Goal: Transaction & Acquisition: Purchase product/service

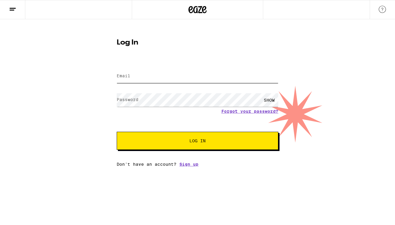
click at [206, 76] on input "Email" at bounding box center [198, 77] width 162 height 14
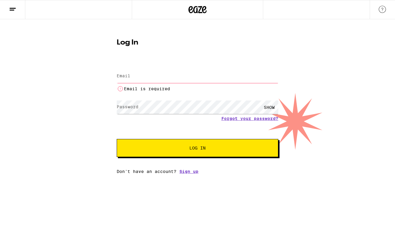
type input "april.l.barry@gmail.com"
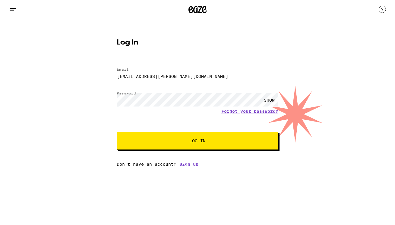
click at [187, 145] on button "Log In" at bounding box center [198, 141] width 162 height 18
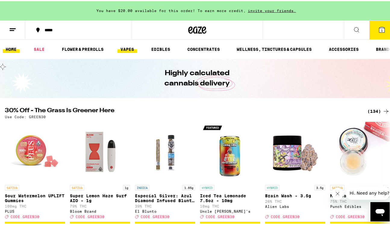
click at [122, 49] on link "VAPES" at bounding box center [128, 48] width 20 height 7
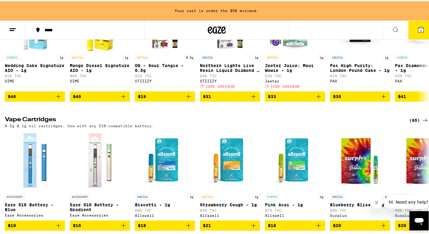
scroll to position [76, 0]
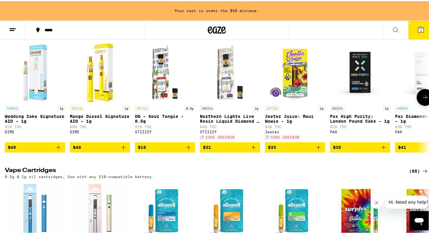
click at [59, 150] on icon "Add to bag" at bounding box center [58, 146] width 7 height 7
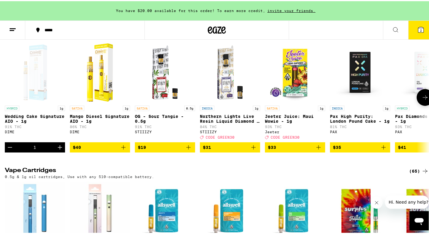
click at [394, 100] on icon at bounding box center [425, 96] width 7 height 7
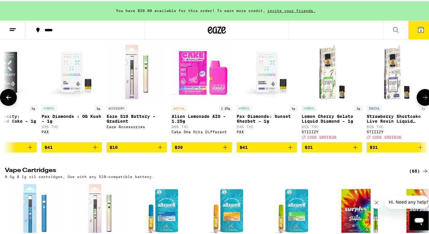
scroll to position [0, 354]
click at [12, 100] on icon at bounding box center [8, 96] width 7 height 7
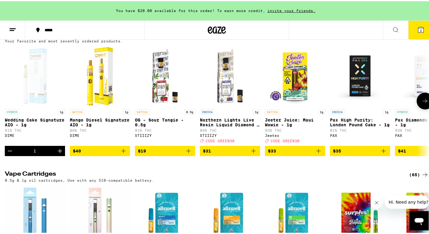
scroll to position [73, 0]
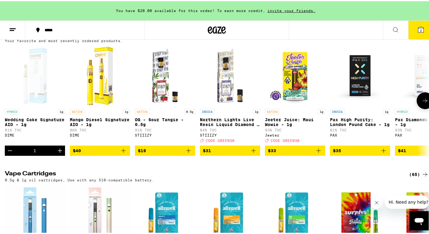
click at [394, 102] on icon at bounding box center [425, 100] width 5 height 4
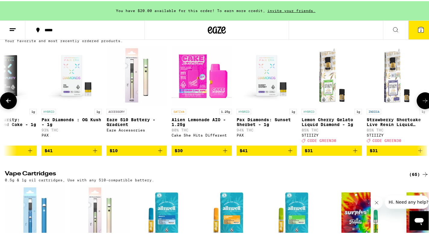
scroll to position [0, 354]
click at [97, 153] on icon "Add to bag" at bounding box center [94, 149] width 7 height 7
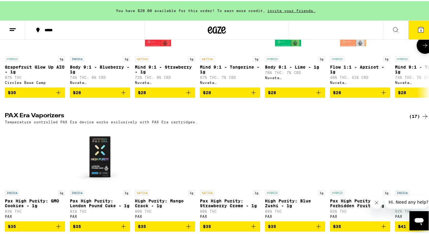
scroll to position [428, 0]
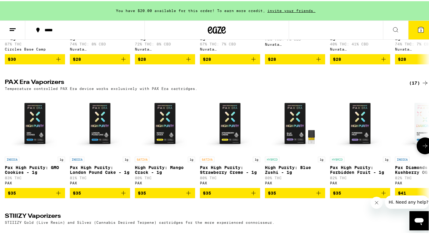
click at [394, 149] on icon at bounding box center [425, 144] width 7 height 7
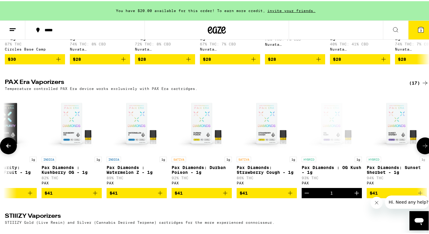
scroll to position [0, 354]
click at [224, 196] on icon "Add to bag" at bounding box center [224, 192] width 7 height 7
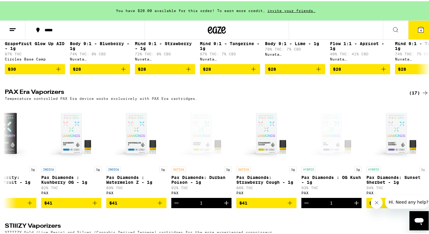
click at [376, 202] on icon "Close message from company" at bounding box center [376, 203] width 3 height 3
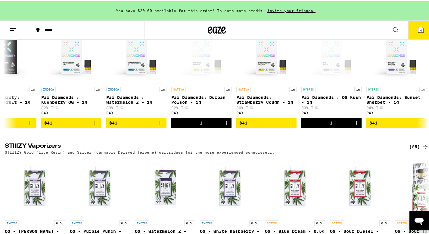
scroll to position [504, 0]
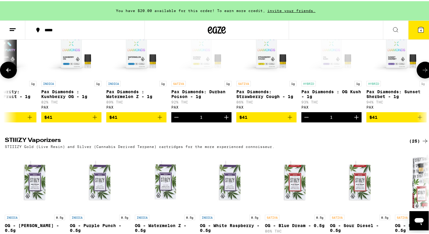
click at [394, 120] on span "$41" at bounding box center [397, 116] width 54 height 7
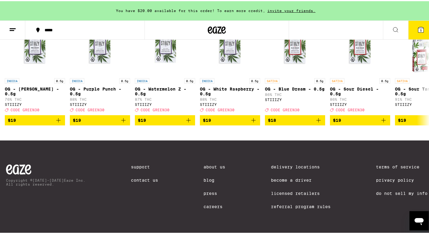
scroll to position [663, 0]
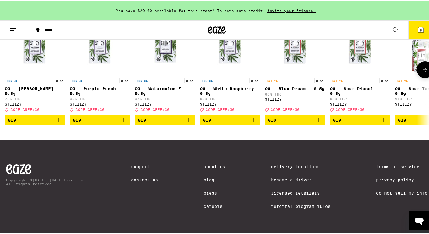
click at [394, 96] on p "91% THC" at bounding box center [425, 98] width 60 height 4
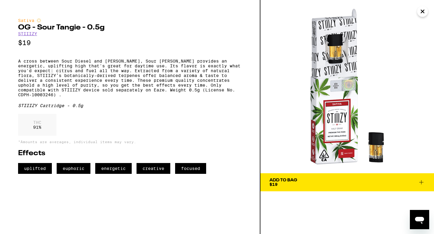
click at [375, 180] on span "Add To Bag $19" at bounding box center [346, 182] width 155 height 8
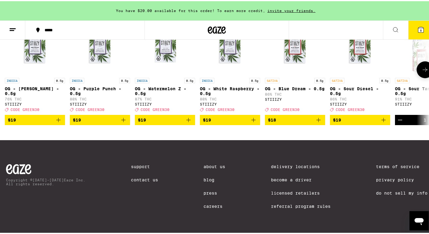
click at [394, 66] on icon at bounding box center [425, 68] width 7 height 7
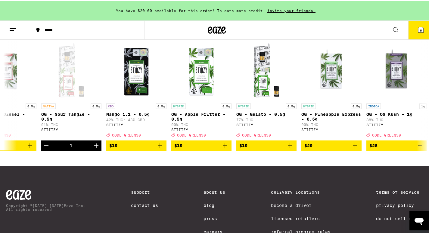
scroll to position [614, 0]
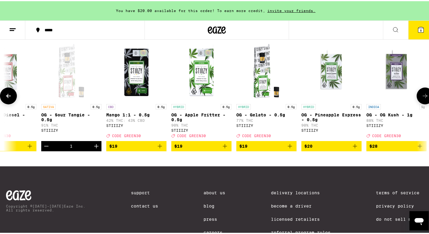
click at [226, 149] on icon "Add to bag" at bounding box center [224, 145] width 7 height 7
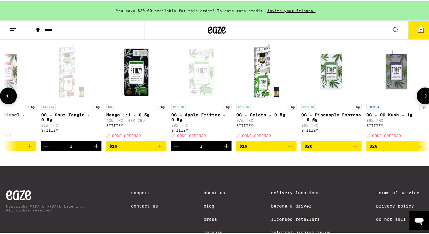
click at [394, 99] on icon at bounding box center [425, 94] width 7 height 7
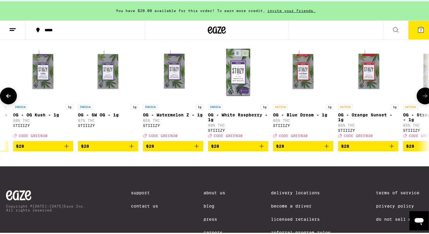
scroll to position [0, 708]
click at [260, 149] on icon "Add to bag" at bounding box center [261, 145] width 7 height 7
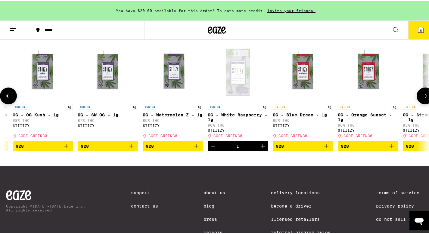
click at [394, 103] on button at bounding box center [425, 94] width 17 height 17
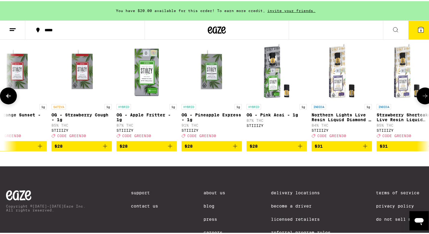
scroll to position [0, 1062]
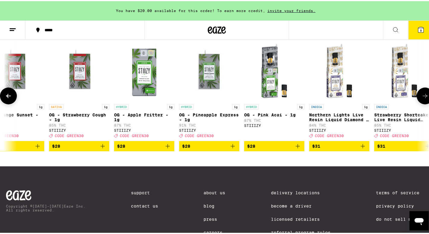
click at [235, 147] on icon "Add to bag" at bounding box center [233, 145] width 4 height 4
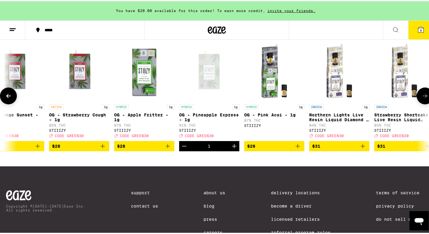
click at [394, 103] on button at bounding box center [425, 94] width 17 height 17
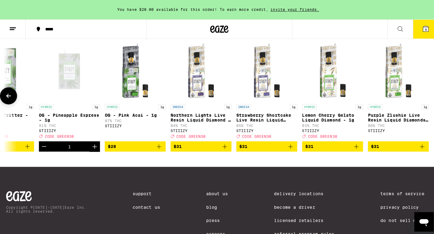
scroll to position [0, 1207]
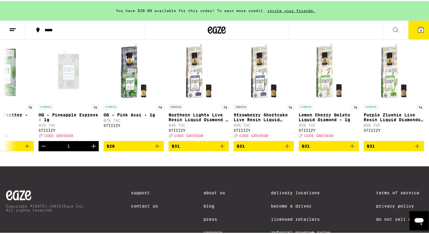
click at [394, 26] on button "9" at bounding box center [421, 29] width 25 height 19
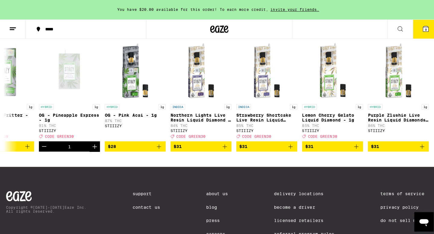
scroll to position [0, 1203]
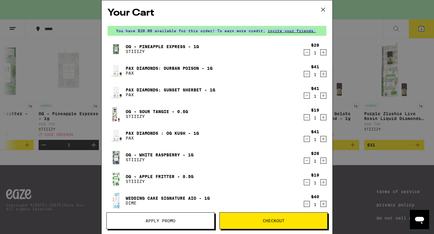
drag, startPoint x: 324, startPoint y: 31, endPoint x: 349, endPoint y: 52, distance: 32.3
click at [336, 28] on div "Your Cart You have $20.00 available for this order! To earn more credit, invite…" at bounding box center [217, 117] width 434 height 234
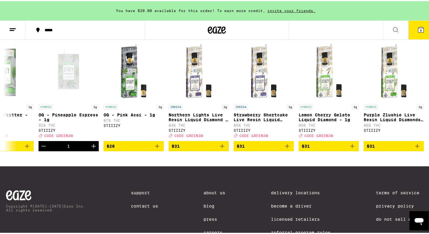
click at [394, 28] on icon at bounding box center [421, 28] width 5 height 5
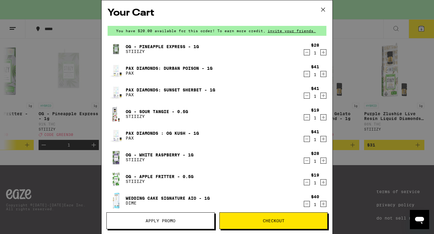
click at [193, 221] on span "Apply Promo" at bounding box center [161, 221] width 108 height 4
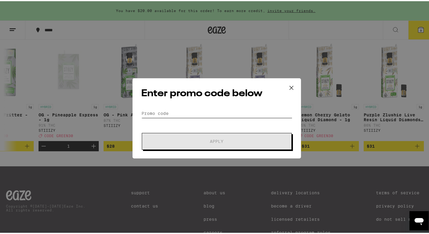
click at [187, 114] on input "Promo Code" at bounding box center [216, 112] width 151 height 9
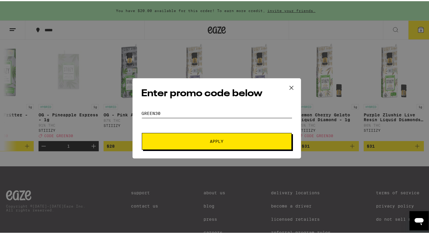
type input "green30"
click at [180, 143] on button "Apply" at bounding box center [217, 140] width 150 height 17
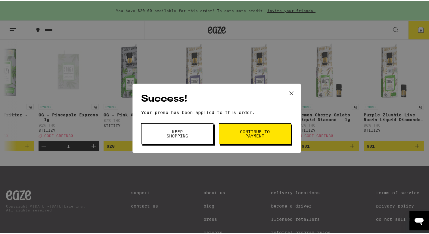
click at [191, 139] on button "Keep Shopping" at bounding box center [177, 132] width 72 height 21
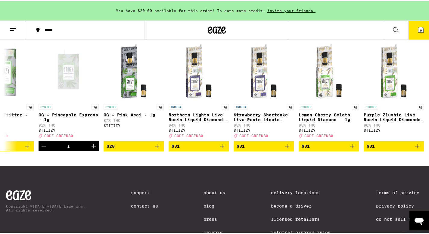
click at [394, 24] on button "9" at bounding box center [421, 29] width 25 height 19
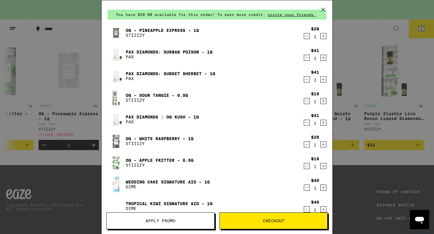
scroll to position [52, 0]
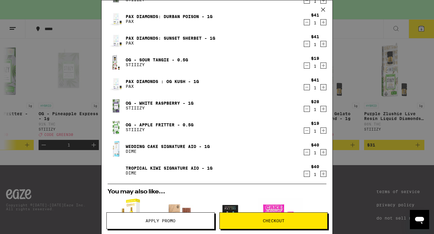
click at [175, 144] on link "Wedding Cake Signature AIO - 1g" at bounding box center [168, 146] width 84 height 5
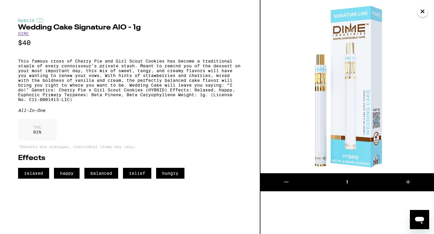
click at [310, 130] on img at bounding box center [347, 87] width 174 height 174
click at [24, 34] on link "DIME" at bounding box center [23, 33] width 11 height 5
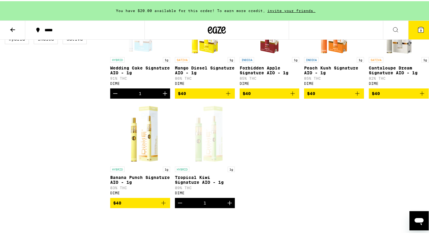
scroll to position [221, 0]
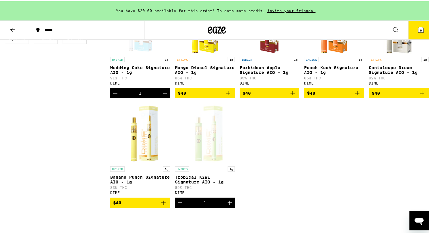
click at [178, 206] on icon "Decrement" at bounding box center [180, 201] width 7 height 7
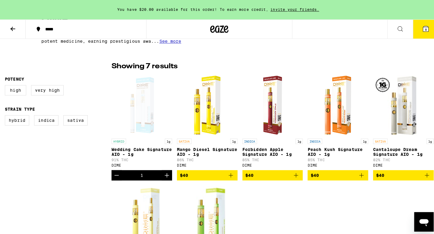
scroll to position [163, 0]
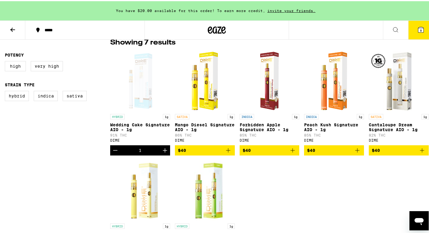
click at [394, 32] on icon at bounding box center [421, 28] width 7 height 7
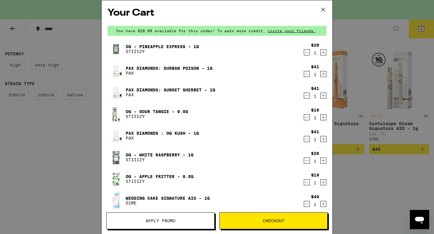
click at [304, 53] on icon "Decrement" at bounding box center [306, 52] width 5 height 7
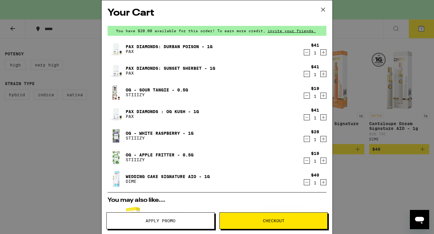
click at [304, 120] on icon "Decrement" at bounding box center [306, 117] width 5 height 7
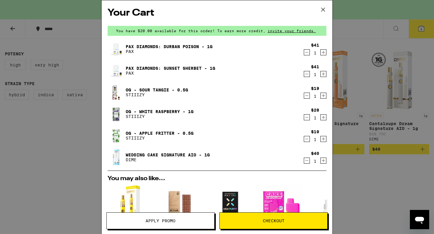
click at [304, 117] on icon "Decrement" at bounding box center [306, 117] width 5 height 7
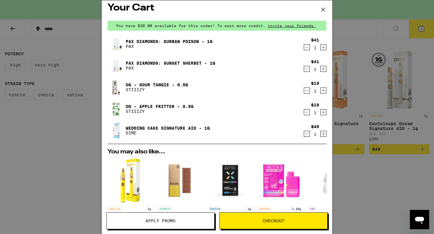
scroll to position [5, 0]
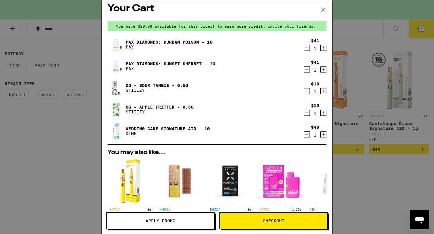
click at [304, 51] on icon "Decrement" at bounding box center [306, 47] width 5 height 7
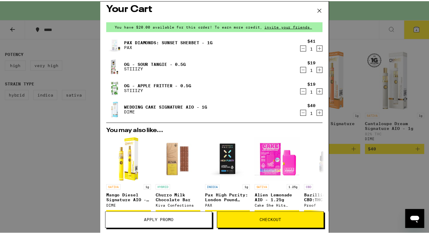
scroll to position [0, 0]
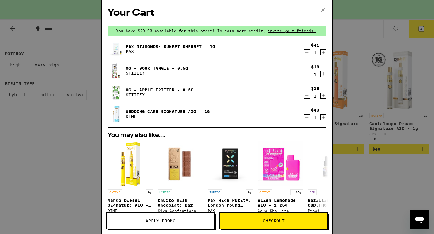
click at [155, 64] on div "OG - Sour Tangie - 0.5g STIIIZY" at bounding box center [206, 70] width 196 height 17
click at [382, 70] on div "Your Cart You have $20.00 available for this order! To earn more credit, invite…" at bounding box center [217, 117] width 434 height 234
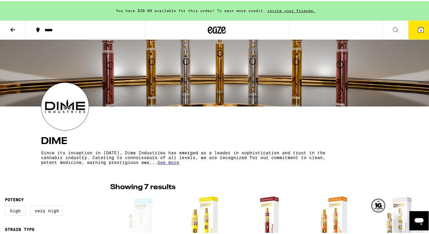
scroll to position [39, 0]
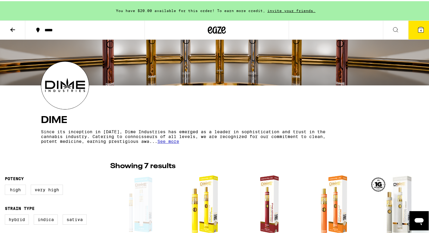
click at [52, 29] on div "*****" at bounding box center [88, 29] width 93 height 4
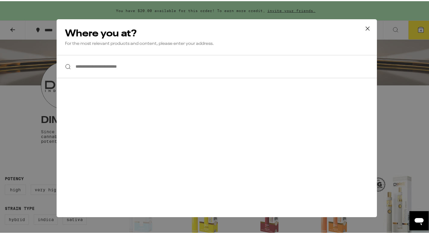
click at [361, 27] on button at bounding box center [368, 27] width 19 height 19
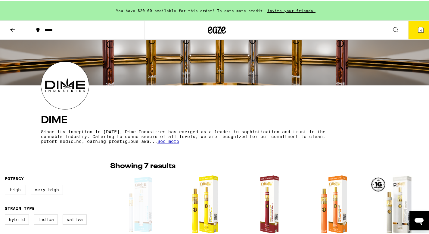
click at [217, 31] on icon at bounding box center [217, 28] width 9 height 7
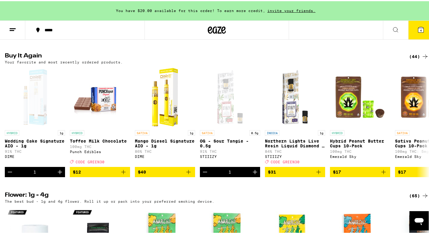
scroll to position [470, 0]
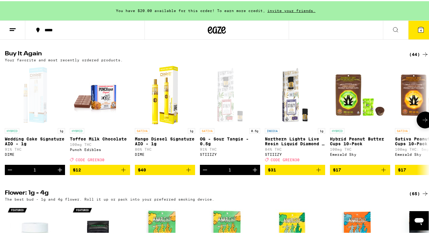
click at [205, 169] on icon "Decrement" at bounding box center [205, 169] width 4 height 0
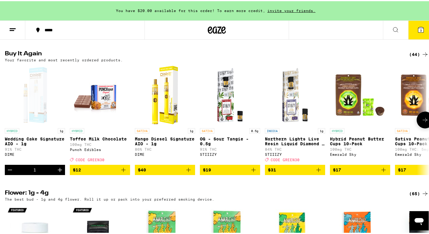
scroll to position [0, 0]
click at [126, 173] on icon "Add to bag" at bounding box center [123, 168] width 7 height 7
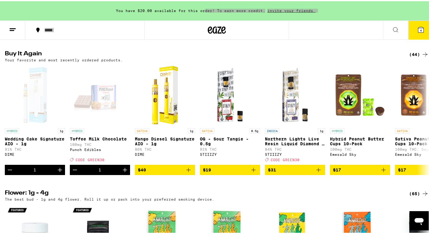
click at [0, 0] on div "You have $20.00 available for this order! To earn more credit, invite your frie…" at bounding box center [217, 9] width 434 height 19
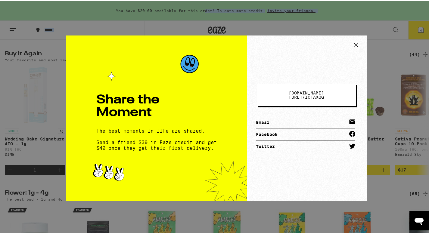
click at [352, 44] on icon at bounding box center [356, 43] width 9 height 9
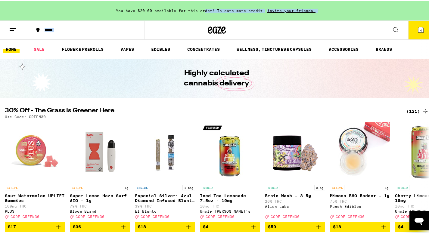
click at [394, 30] on button "4" at bounding box center [421, 29] width 25 height 19
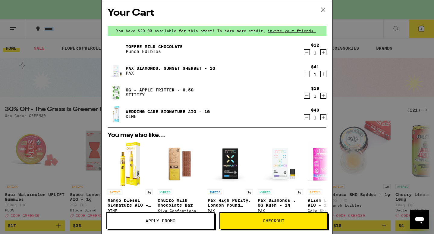
click at [304, 117] on icon "Decrement" at bounding box center [306, 117] width 5 height 7
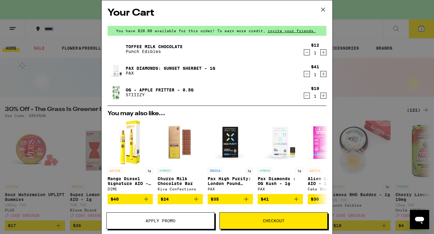
click at [304, 94] on icon "Decrement" at bounding box center [306, 95] width 5 height 7
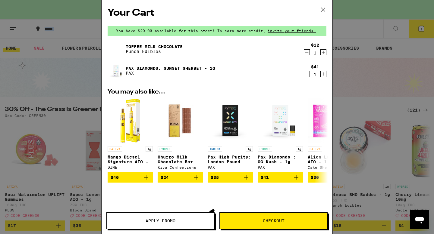
click at [304, 76] on icon "Decrement" at bounding box center [306, 74] width 5 height 7
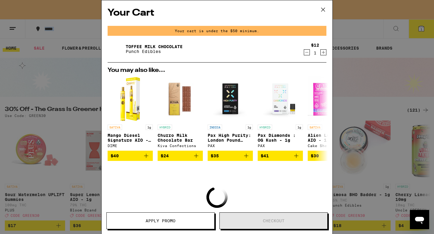
click at [325, 11] on icon at bounding box center [322, 9] width 9 height 9
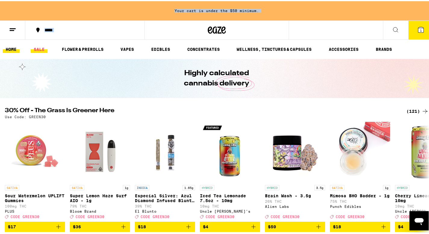
click at [42, 49] on link "SALE" at bounding box center [39, 48] width 17 height 7
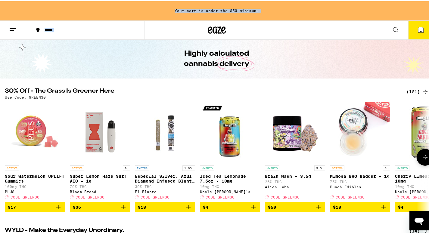
scroll to position [100, 0]
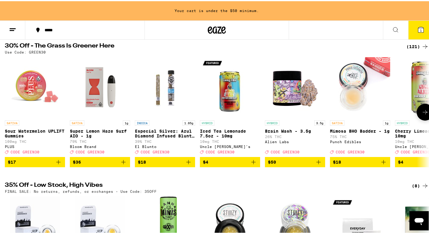
scroll to position [10, 0]
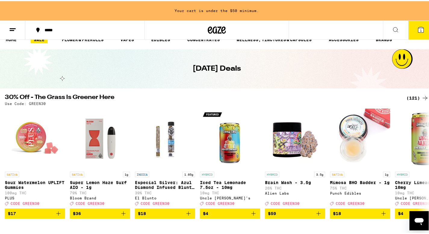
click at [394, 96] on div "(121)" at bounding box center [418, 96] width 22 height 7
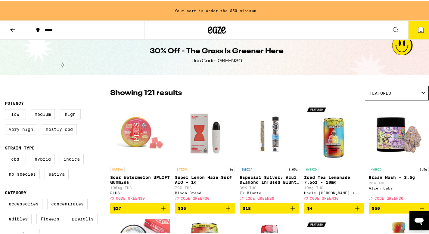
scroll to position [10, 0]
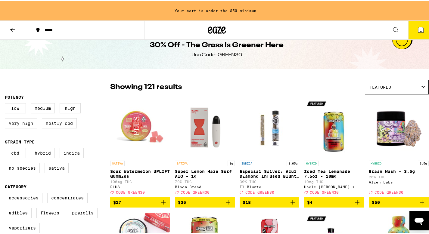
click at [21, 126] on label "Very High" at bounding box center [21, 122] width 32 height 10
click at [6, 103] on input "Very High" at bounding box center [6, 103] width 0 height 0
checkbox input "true"
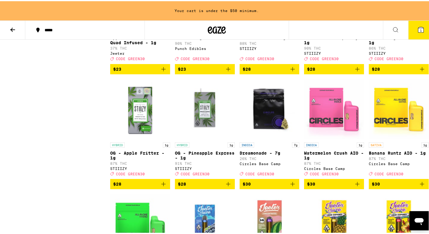
scroll to position [751, 0]
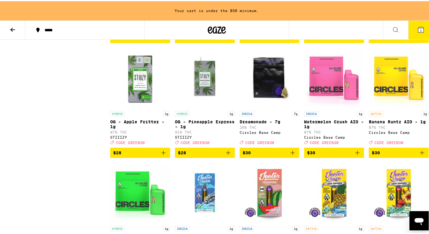
click at [226, 154] on icon "Add to bag" at bounding box center [228, 152] width 4 height 4
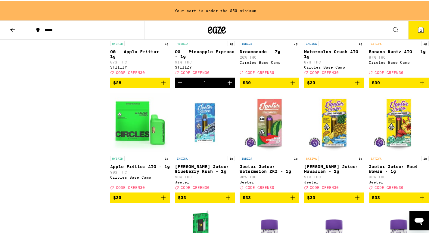
scroll to position [866, 0]
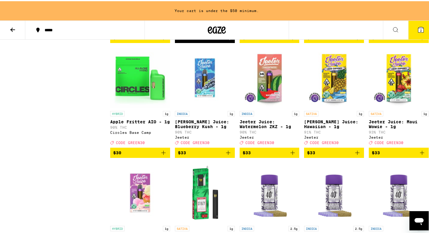
click at [291, 155] on icon "Add to bag" at bounding box center [292, 151] width 7 height 7
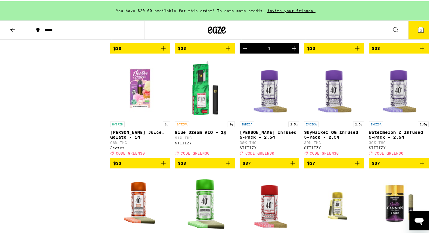
scroll to position [970, 0]
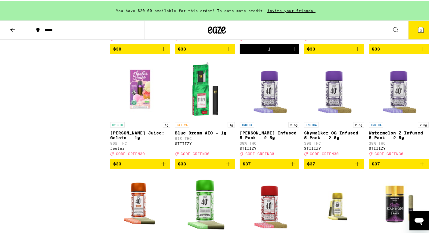
click at [227, 167] on icon "Add to bag" at bounding box center [228, 162] width 7 height 7
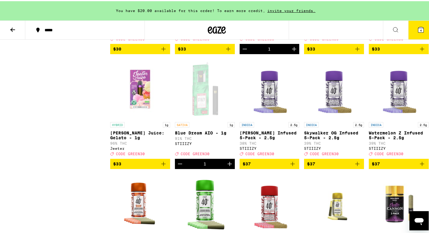
click at [163, 165] on icon "Add to bag" at bounding box center [164, 163] width 4 height 4
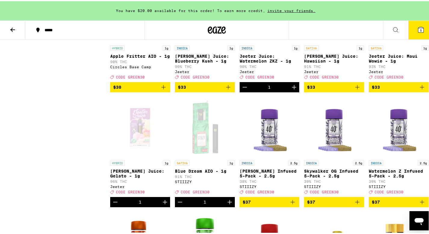
scroll to position [919, 0]
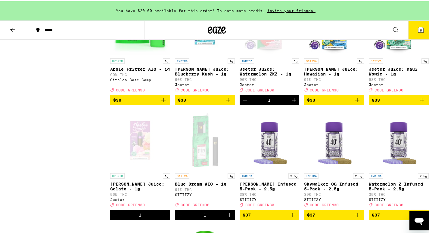
click at [242, 103] on icon "Decrement" at bounding box center [244, 99] width 7 height 7
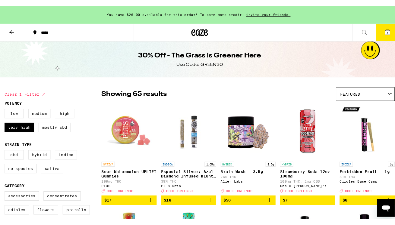
scroll to position [1, 0]
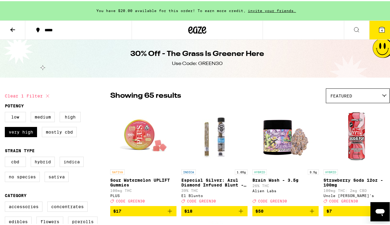
click at [379, 30] on icon at bounding box center [381, 28] width 5 height 5
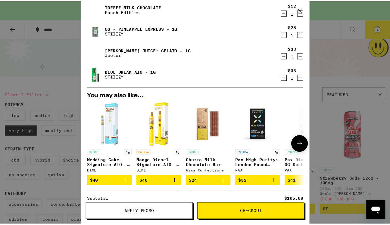
scroll to position [40, 0]
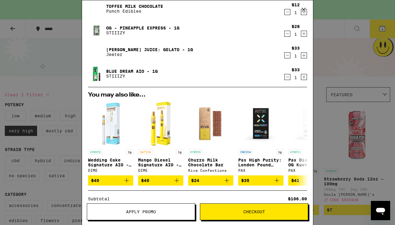
click at [336, 152] on div "Your Cart You have $20.00 available for this order! To earn more credit, invite…" at bounding box center [197, 112] width 395 height 225
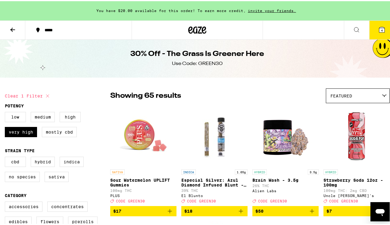
click at [13, 31] on icon at bounding box center [12, 28] width 7 height 7
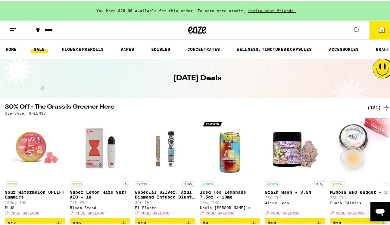
click at [355, 28] on icon at bounding box center [356, 28] width 7 height 7
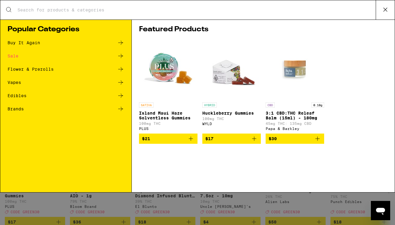
click at [114, 9] on input "Search for Products" at bounding box center [196, 9] width 358 height 5
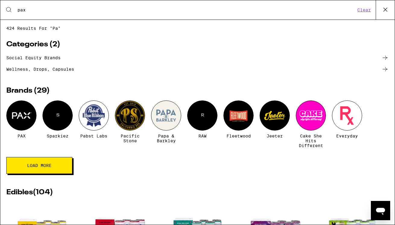
type input "pax"
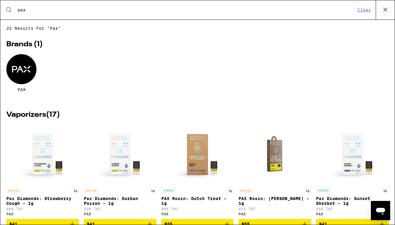
click at [24, 62] on div at bounding box center [21, 69] width 30 height 30
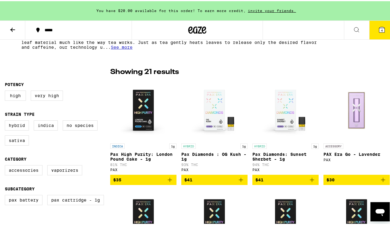
scroll to position [139, 0]
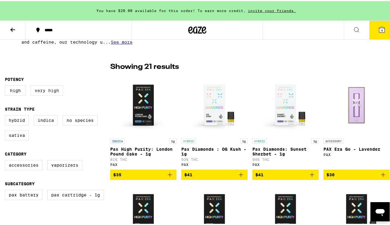
click at [48, 93] on label "Very High" at bounding box center [47, 89] width 32 height 10
click at [6, 86] on input "Very High" at bounding box center [6, 85] width 0 height 0
checkbox input "true"
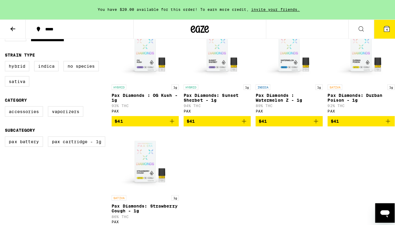
scroll to position [164, 0]
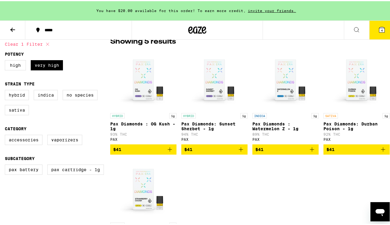
click at [241, 152] on icon "Add to bag" at bounding box center [240, 148] width 7 height 7
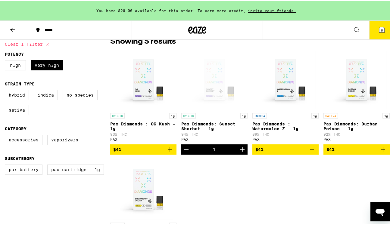
click at [379, 27] on icon at bounding box center [381, 28] width 5 height 5
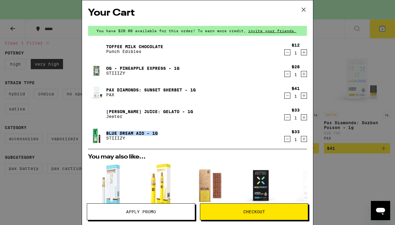
click at [284, 98] on icon "Decrement" at bounding box center [286, 95] width 5 height 7
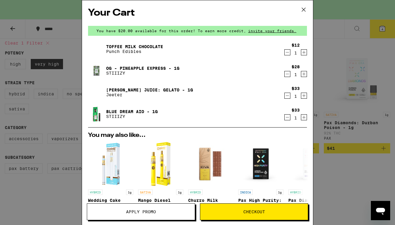
click at [251, 210] on span "Checkout" at bounding box center [254, 212] width 22 height 4
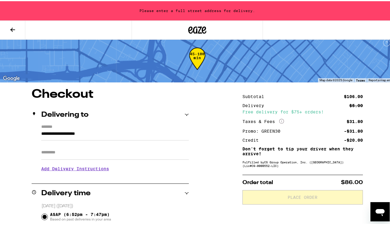
scroll to position [11, 0]
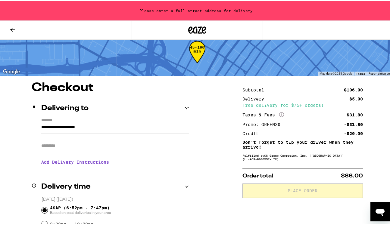
click at [83, 127] on input "**********" at bounding box center [115, 128] width 148 height 10
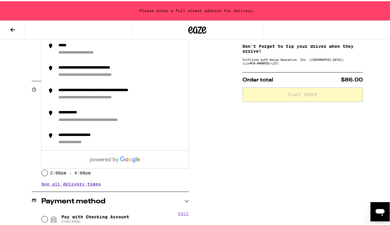
click at [236, 164] on div "**********" at bounding box center [197, 176] width 395 height 383
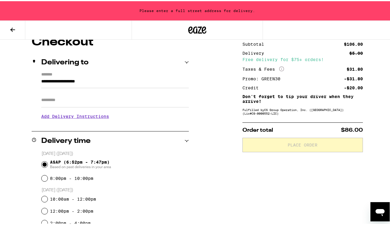
scroll to position [0, 0]
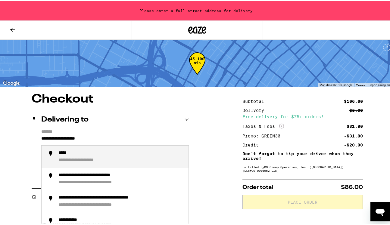
click at [93, 139] on input "**********" at bounding box center [115, 139] width 148 height 10
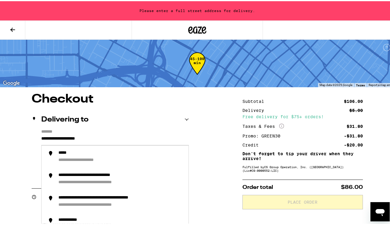
drag, startPoint x: 122, startPoint y: 142, endPoint x: 16, endPoint y: 132, distance: 106.2
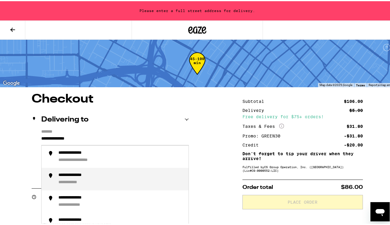
click at [120, 181] on div "**********" at bounding box center [120, 178] width 125 height 13
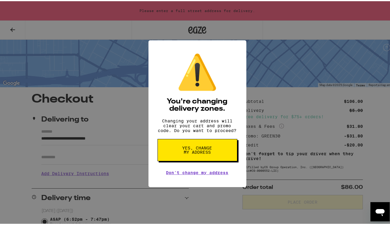
click at [194, 153] on span "Yes, change my address" at bounding box center [197, 149] width 31 height 8
type input "**********"
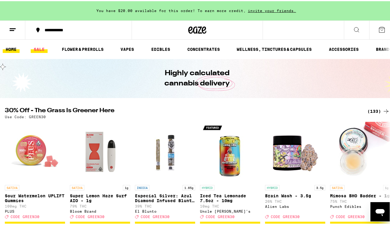
click at [41, 49] on link "SALE" at bounding box center [39, 48] width 17 height 7
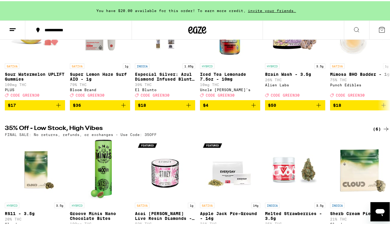
scroll to position [50, 0]
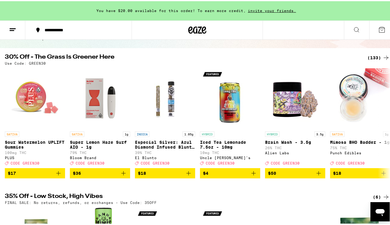
click at [372, 53] on div "**********" at bounding box center [197, 189] width 395 height 478
click at [371, 56] on div "(133)" at bounding box center [379, 56] width 22 height 7
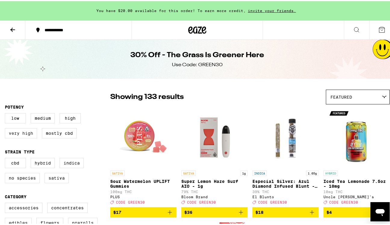
click at [16, 133] on label "Very High" at bounding box center [21, 132] width 32 height 10
click at [6, 113] on input "Very High" at bounding box center [6, 113] width 0 height 0
checkbox input "true"
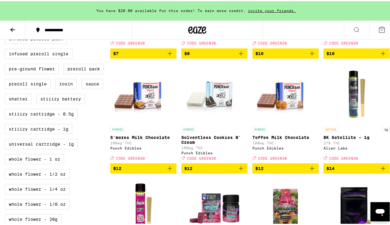
scroll to position [275, 0]
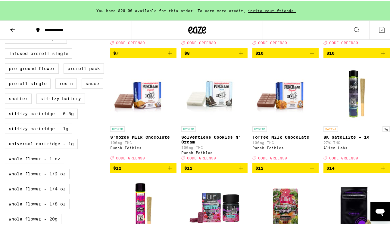
click at [310, 171] on icon "Add to bag" at bounding box center [312, 167] width 7 height 7
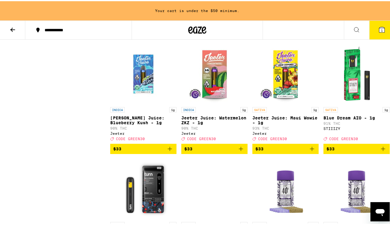
scroll to position [1465, 0]
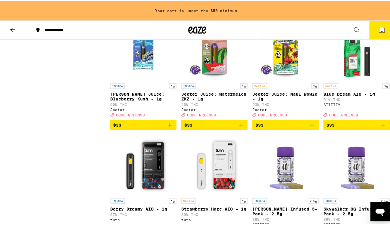
click at [309, 128] on icon "Add to bag" at bounding box center [312, 124] width 7 height 7
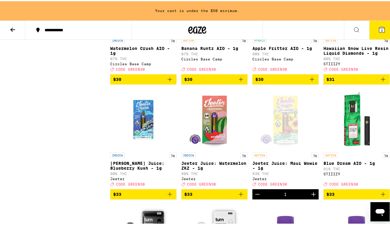
scroll to position [1451, 0]
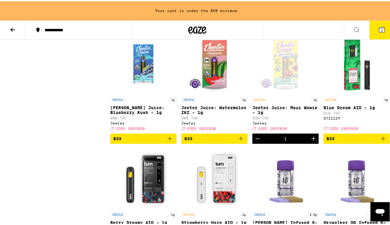
click at [381, 141] on icon "Add to bag" at bounding box center [383, 137] width 7 height 7
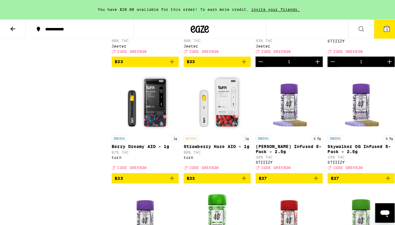
scroll to position [1572, 0]
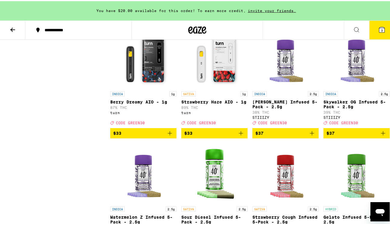
click at [379, 30] on icon at bounding box center [381, 28] width 5 height 5
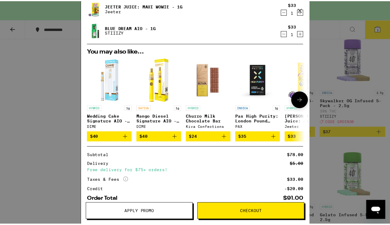
scroll to position [98, 0]
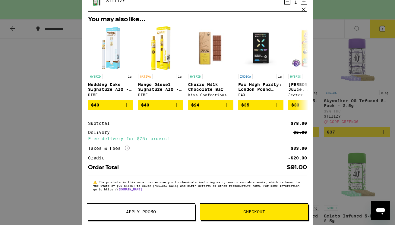
click at [316, 136] on div "Your Cart You have $20.00 available for this order! To earn more credit, invite…" at bounding box center [197, 112] width 395 height 225
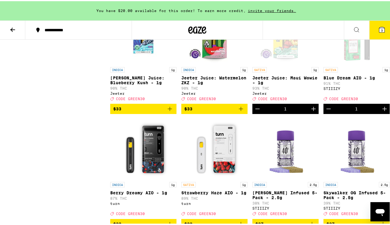
scroll to position [1454, 0]
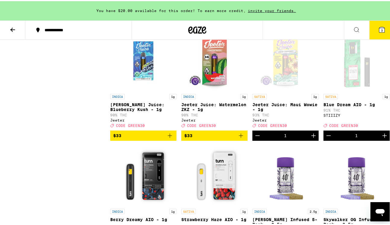
click at [379, 29] on icon at bounding box center [381, 28] width 5 height 5
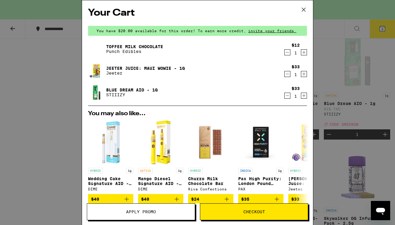
click at [148, 214] on span "Apply Promo" at bounding box center [141, 212] width 30 height 4
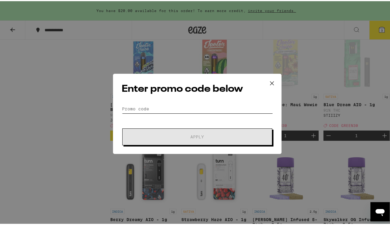
click at [161, 109] on input "Promo Code" at bounding box center [197, 107] width 151 height 9
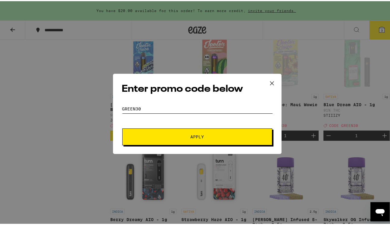
type input "green30"
click at [218, 131] on button "Apply" at bounding box center [197, 135] width 150 height 17
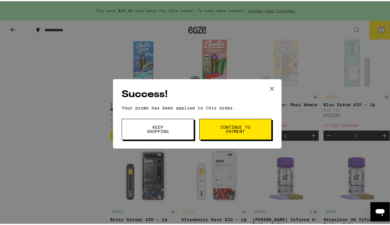
click at [168, 133] on button "Keep Shopping" at bounding box center [158, 128] width 72 height 21
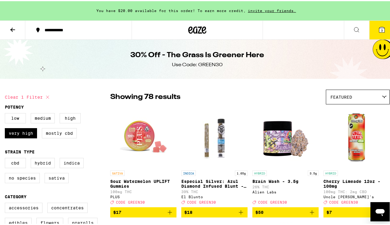
click at [381, 29] on span "3" at bounding box center [382, 29] width 2 height 4
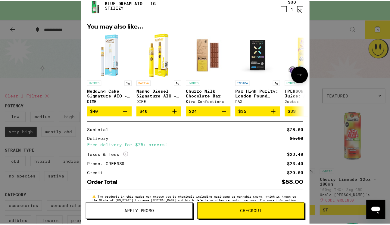
scroll to position [107, 0]
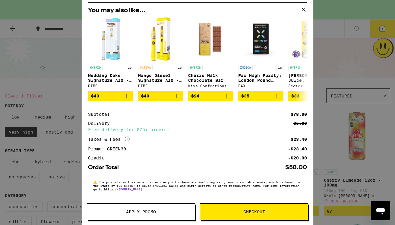
click at [321, 142] on div "Your Cart You have $20.00 available for this order! To earn more credit, invite…" at bounding box center [197, 112] width 395 height 225
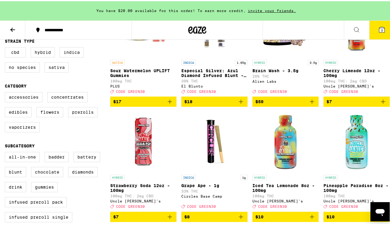
scroll to position [111, 0]
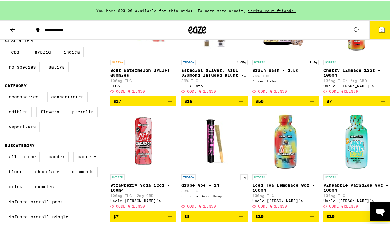
click at [15, 131] on label "Vaporizers" at bounding box center [22, 126] width 35 height 10
click at [6, 92] on input "Vaporizers" at bounding box center [6, 92] width 0 height 0
checkbox input "true"
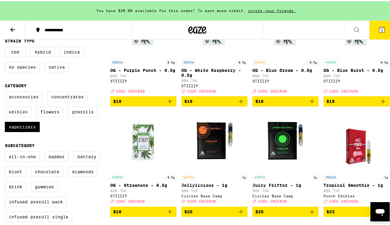
click at [12, 116] on label "Edibles" at bounding box center [18, 111] width 27 height 10
click at [6, 92] on input "Edibles" at bounding box center [6, 92] width 0 height 0
checkbox input "true"
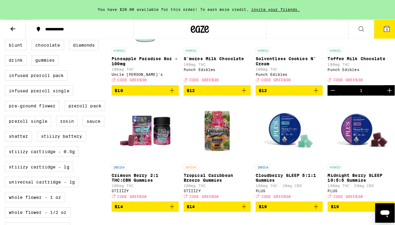
scroll to position [198, 0]
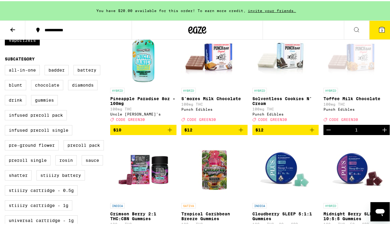
click at [235, 133] on span "$12" at bounding box center [214, 128] width 60 height 7
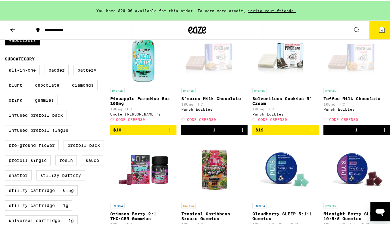
click at [374, 33] on button "4" at bounding box center [381, 29] width 25 height 19
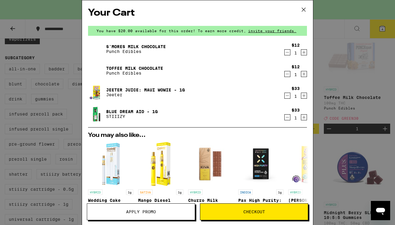
click at [303, 9] on icon at bounding box center [303, 9] width 9 height 9
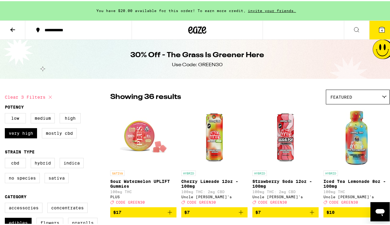
click at [189, 27] on icon at bounding box center [190, 28] width 5 height 7
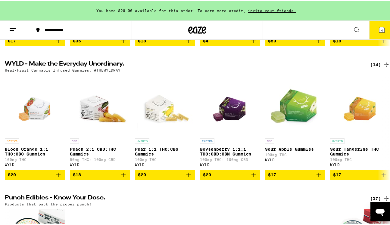
scroll to position [187, 0]
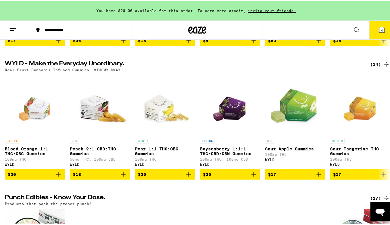
click at [374, 67] on div "(14)" at bounding box center [380, 63] width 20 height 7
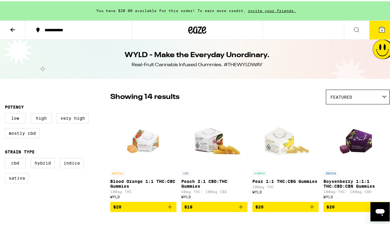
click at [196, 29] on icon at bounding box center [197, 29] width 18 height 11
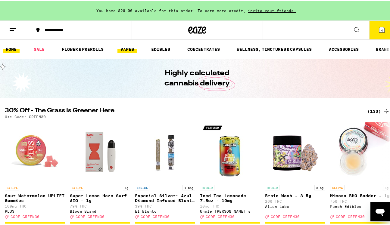
click at [133, 48] on link "VAPES" at bounding box center [128, 48] width 20 height 7
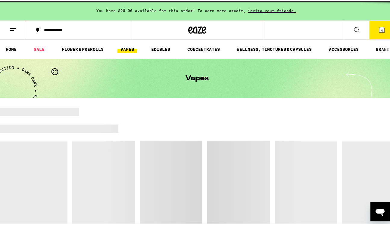
click at [158, 46] on link "EDIBLES" at bounding box center [160, 48] width 25 height 7
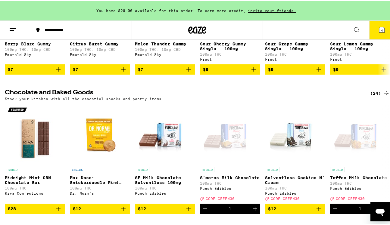
click at [370, 96] on div "(24)" at bounding box center [380, 92] width 20 height 7
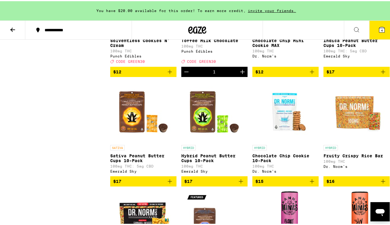
scroll to position [298, 0]
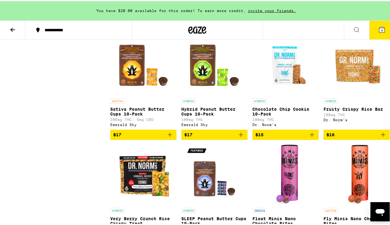
click at [171, 137] on icon "Add to bag" at bounding box center [169, 133] width 7 height 7
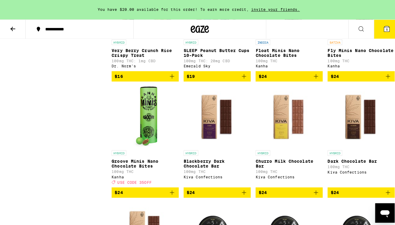
scroll to position [498, 0]
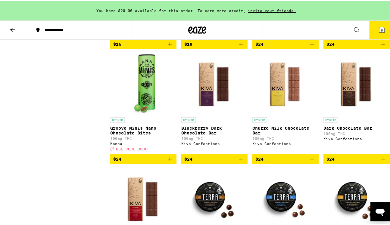
click at [133, 134] on p "Groove Minis Nano Chocolate Bites" at bounding box center [143, 130] width 66 height 10
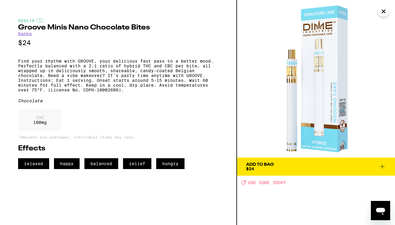
click at [384, 12] on icon "Close" at bounding box center [383, 11] width 3 height 3
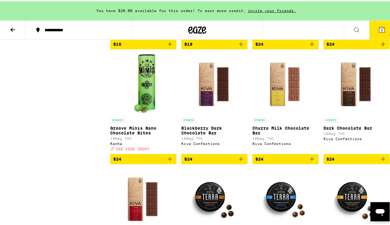
click at [381, 28] on span "5" at bounding box center [382, 29] width 2 height 4
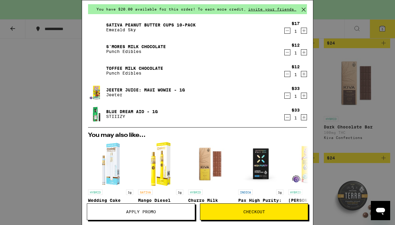
scroll to position [22, 0]
click at [284, 53] on icon "Decrement" at bounding box center [286, 52] width 5 height 7
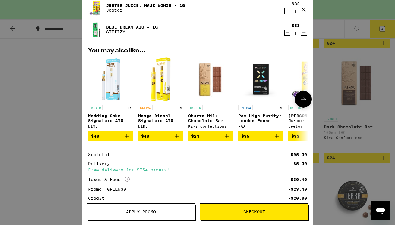
scroll to position [0, 0]
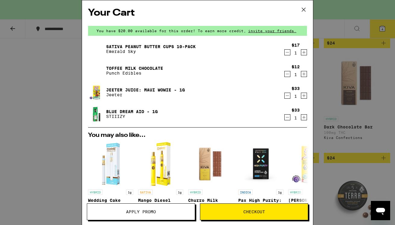
click at [284, 53] on icon "Decrement" at bounding box center [286, 52] width 5 height 7
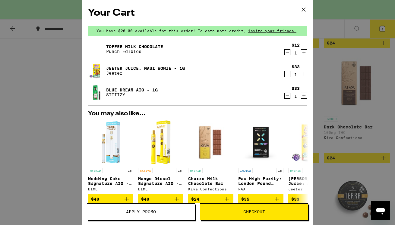
click at [301, 53] on icon "Increment" at bounding box center [303, 52] width 5 height 7
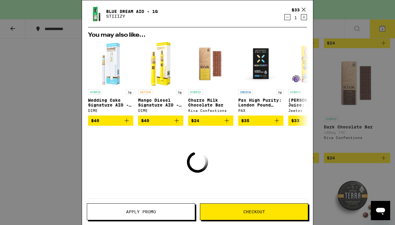
scroll to position [105, 0]
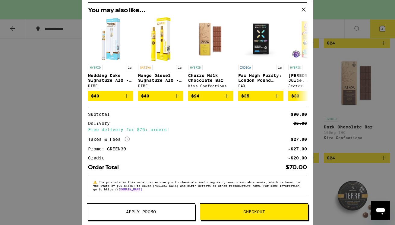
click at [268, 210] on button "Checkout" at bounding box center [254, 212] width 108 height 17
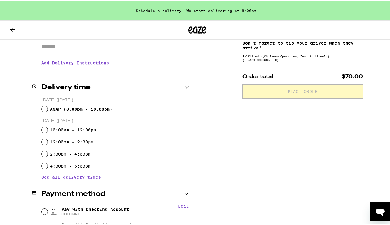
scroll to position [162, 0]
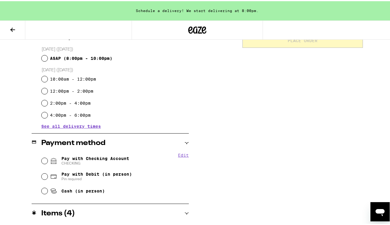
click at [42, 162] on div "Pay with Checking Account CHECKING" at bounding box center [115, 160] width 147 height 16
click at [44, 162] on input "Pay with Checking Account CHECKING" at bounding box center [45, 160] width 6 height 6
radio input "true"
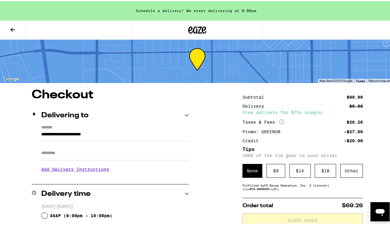
scroll to position [121, 0]
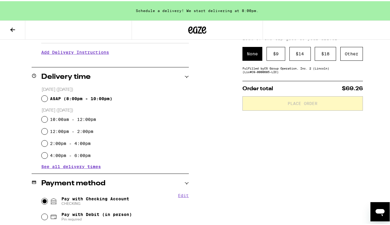
click at [47, 96] on div "ASAP ( 8:00pm - 10:00pm )" at bounding box center [115, 98] width 147 height 12
click at [47, 97] on div "ASAP ( 8:00pm - 10:00pm )" at bounding box center [115, 98] width 147 height 12
click at [43, 99] on input "ASAP ( 8:00pm - 10:00pm )" at bounding box center [45, 98] width 6 height 6
radio input "true"
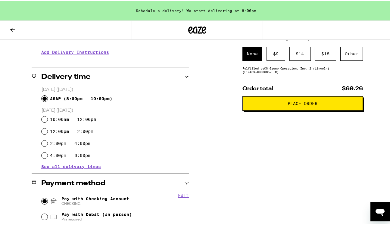
click at [272, 105] on span "Place Order" at bounding box center [303, 102] width 110 height 4
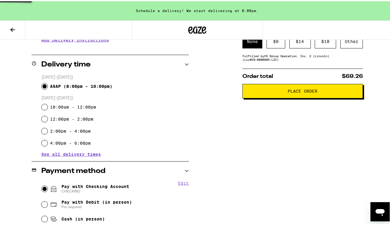
scroll to position [146, 0]
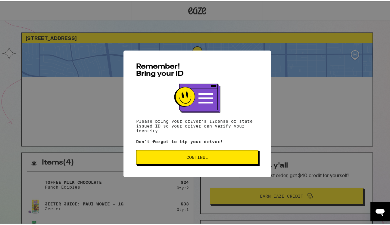
click at [217, 155] on button "Continue" at bounding box center [197, 156] width 122 height 14
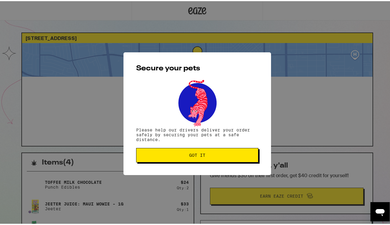
click at [217, 155] on span "Got it" at bounding box center [197, 154] width 112 height 4
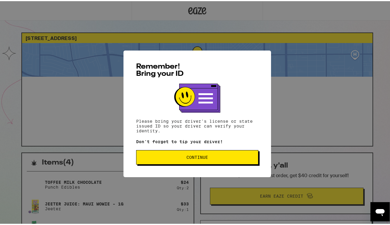
click at [201, 162] on button "Continue" at bounding box center [197, 156] width 122 height 14
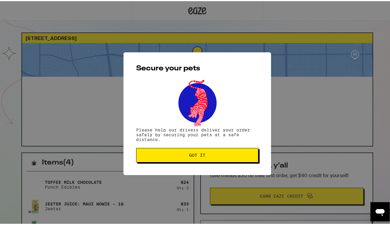
click at [220, 155] on span "Got it" at bounding box center [197, 154] width 112 height 4
